Goal: Task Accomplishment & Management: Manage account settings

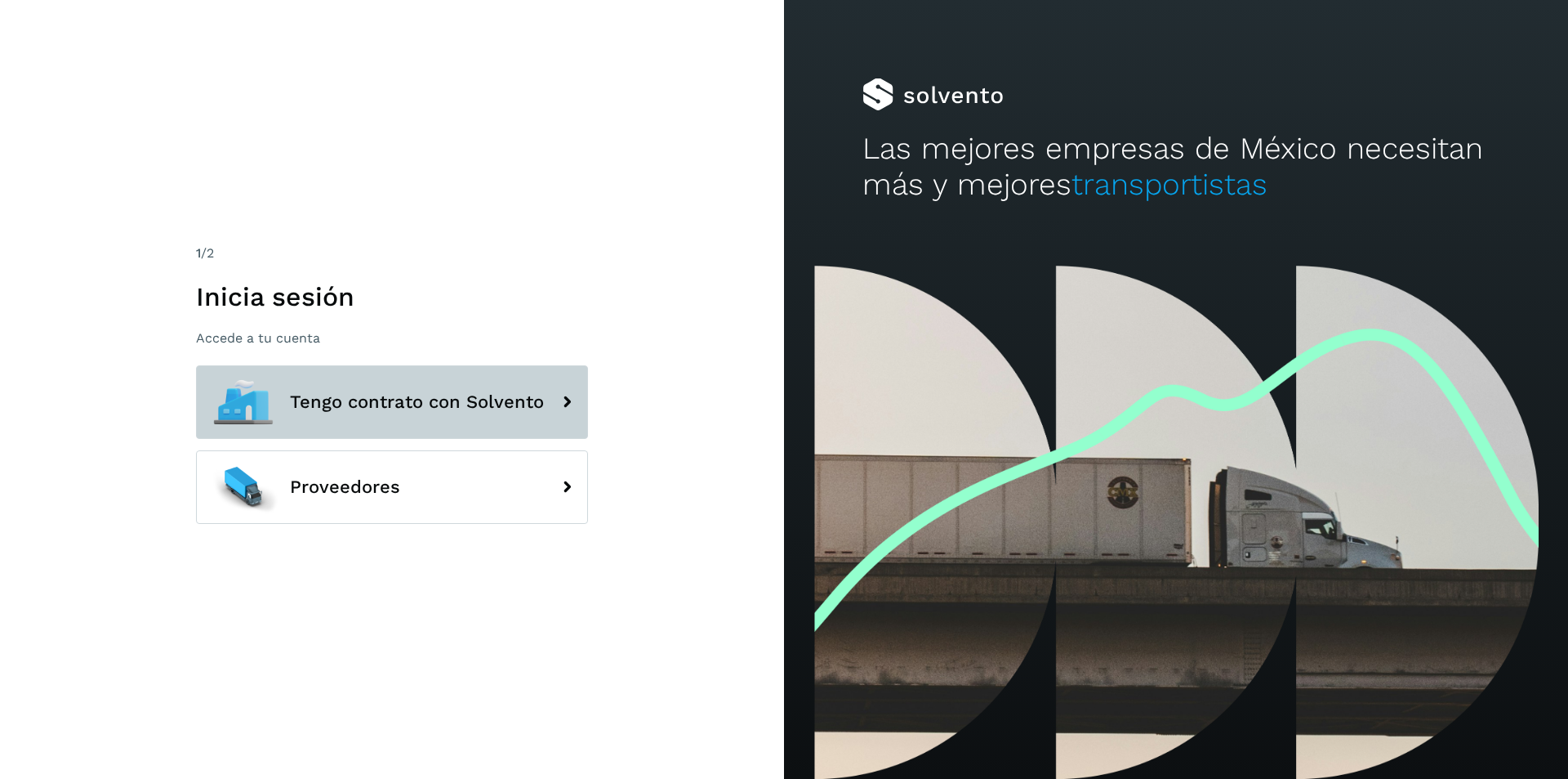
click at [463, 402] on span "Tengo contrato con Solvento" at bounding box center [417, 402] width 254 height 20
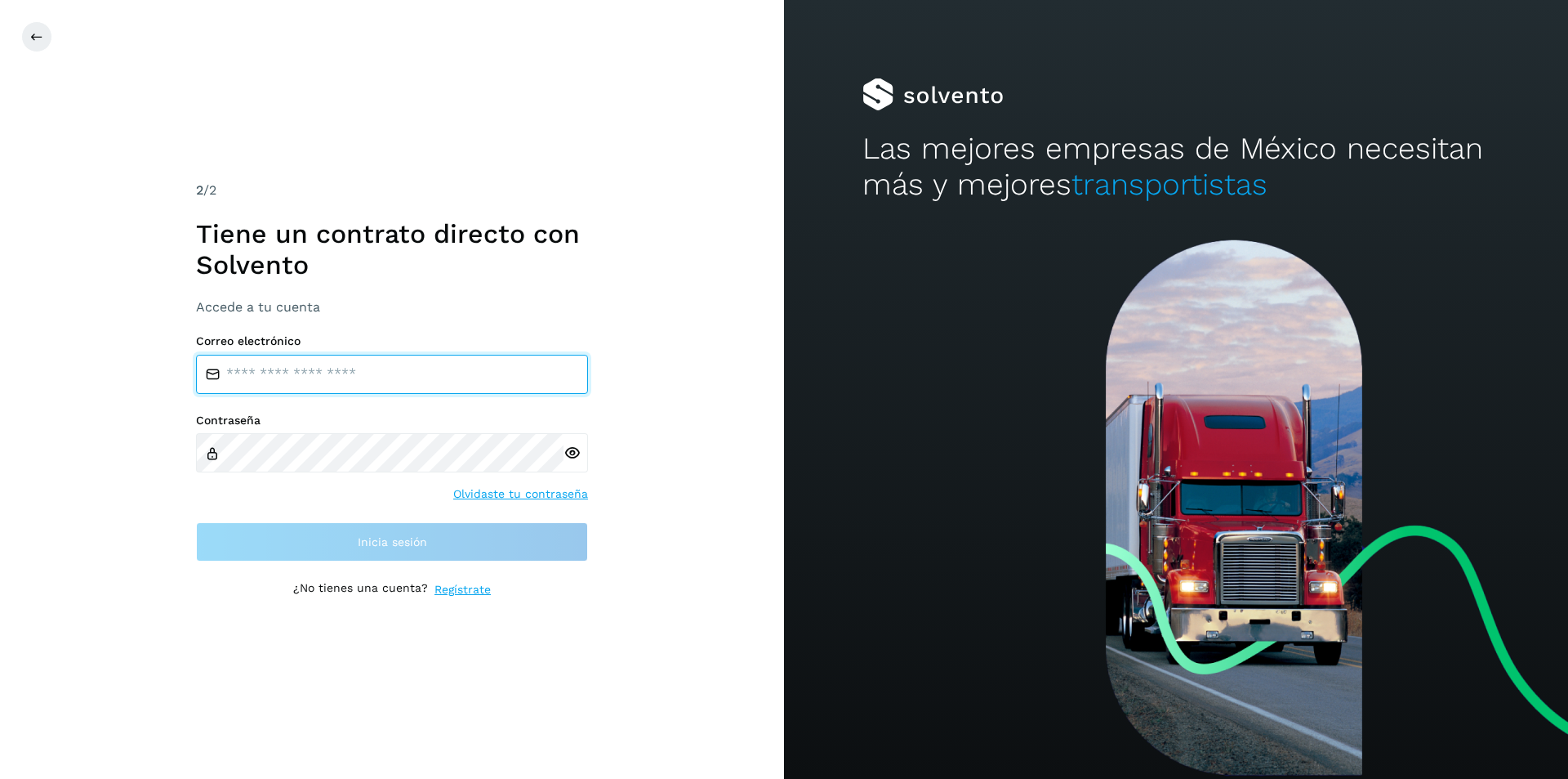
type input "**********"
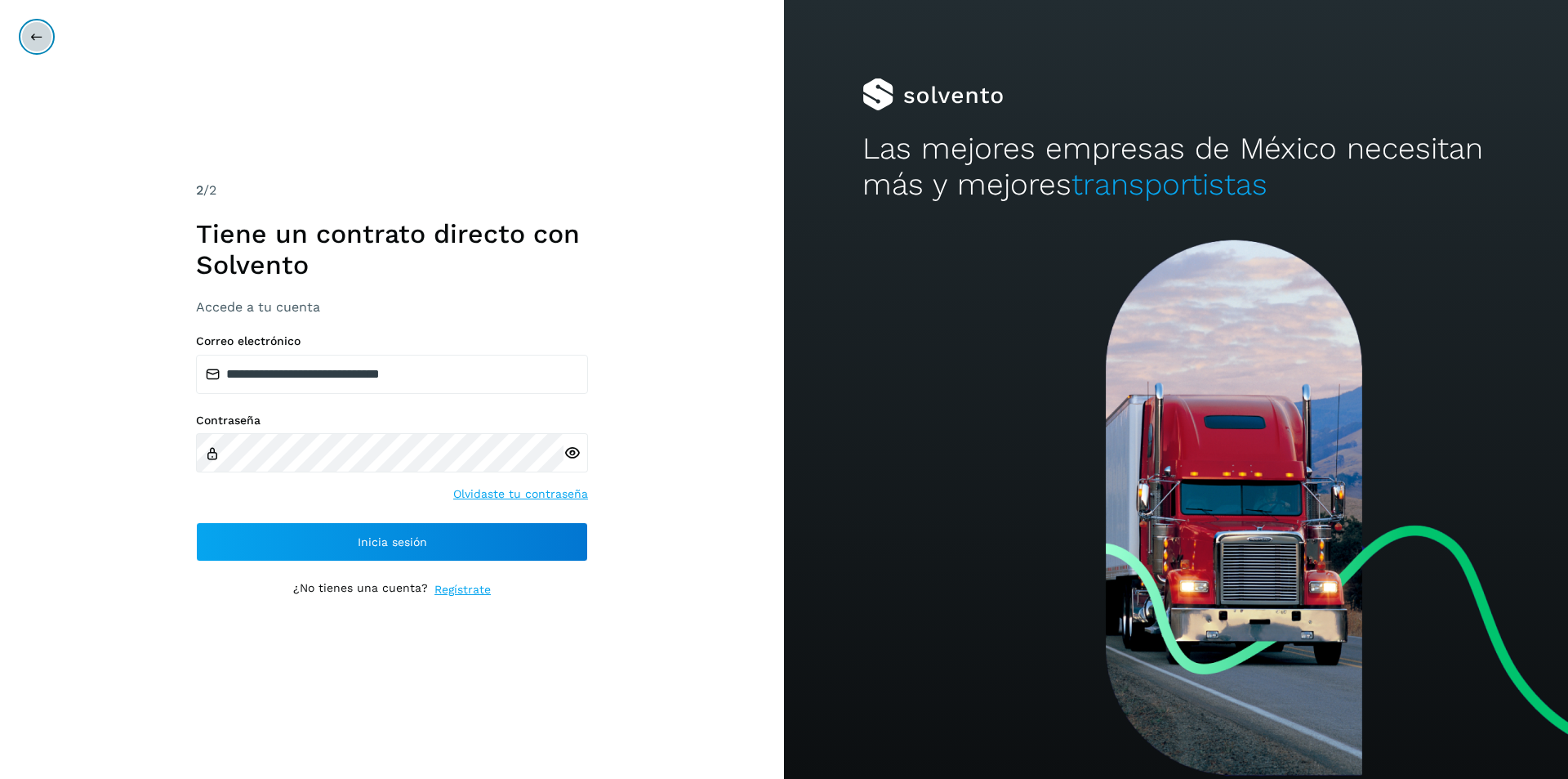
click at [33, 35] on icon at bounding box center [37, 37] width 13 height 13
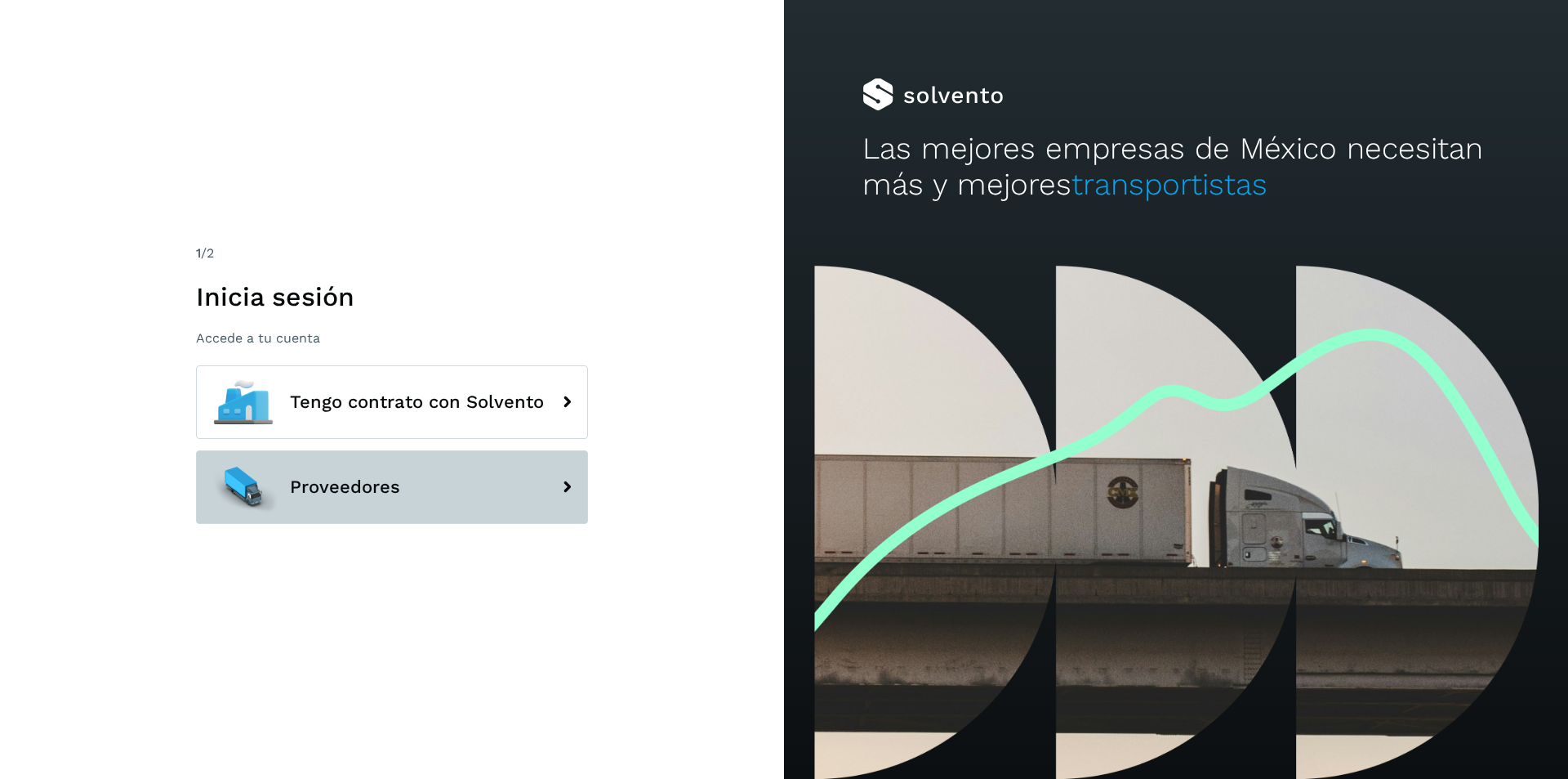
click at [564, 491] on icon at bounding box center [567, 487] width 33 height 33
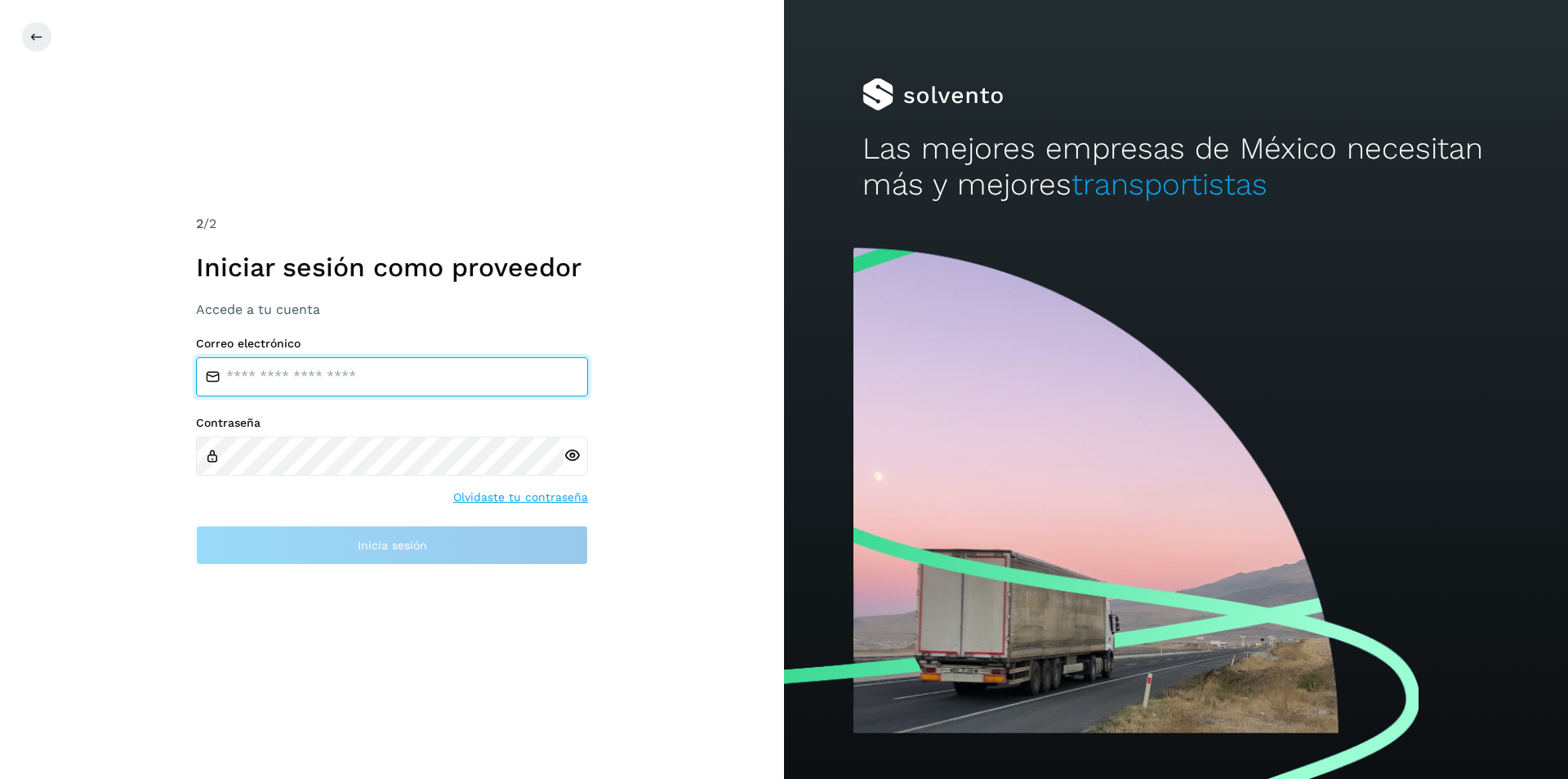
type input "**********"
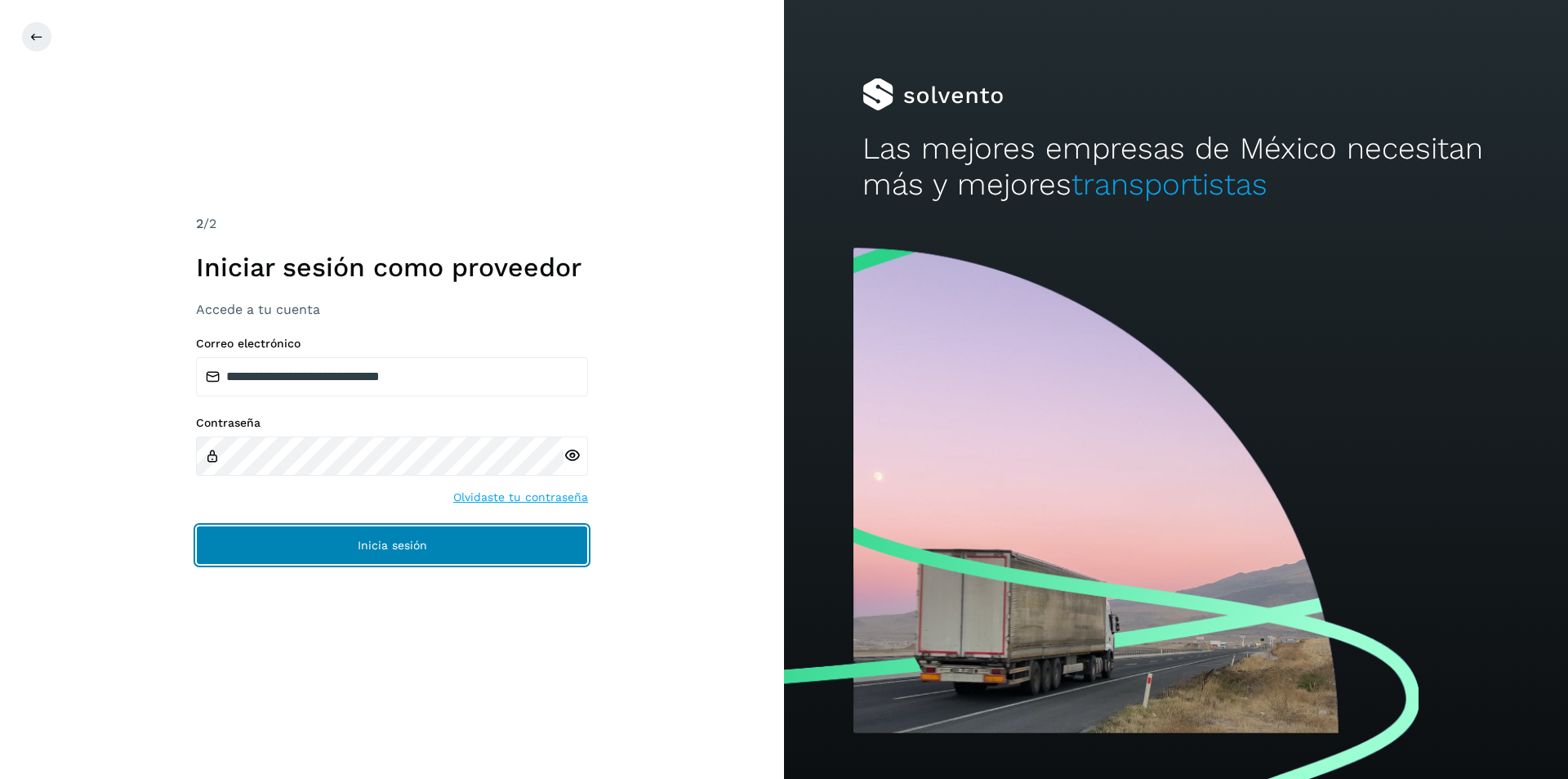
click at [363, 553] on button "Inicia sesión" at bounding box center [392, 545] width 392 height 39
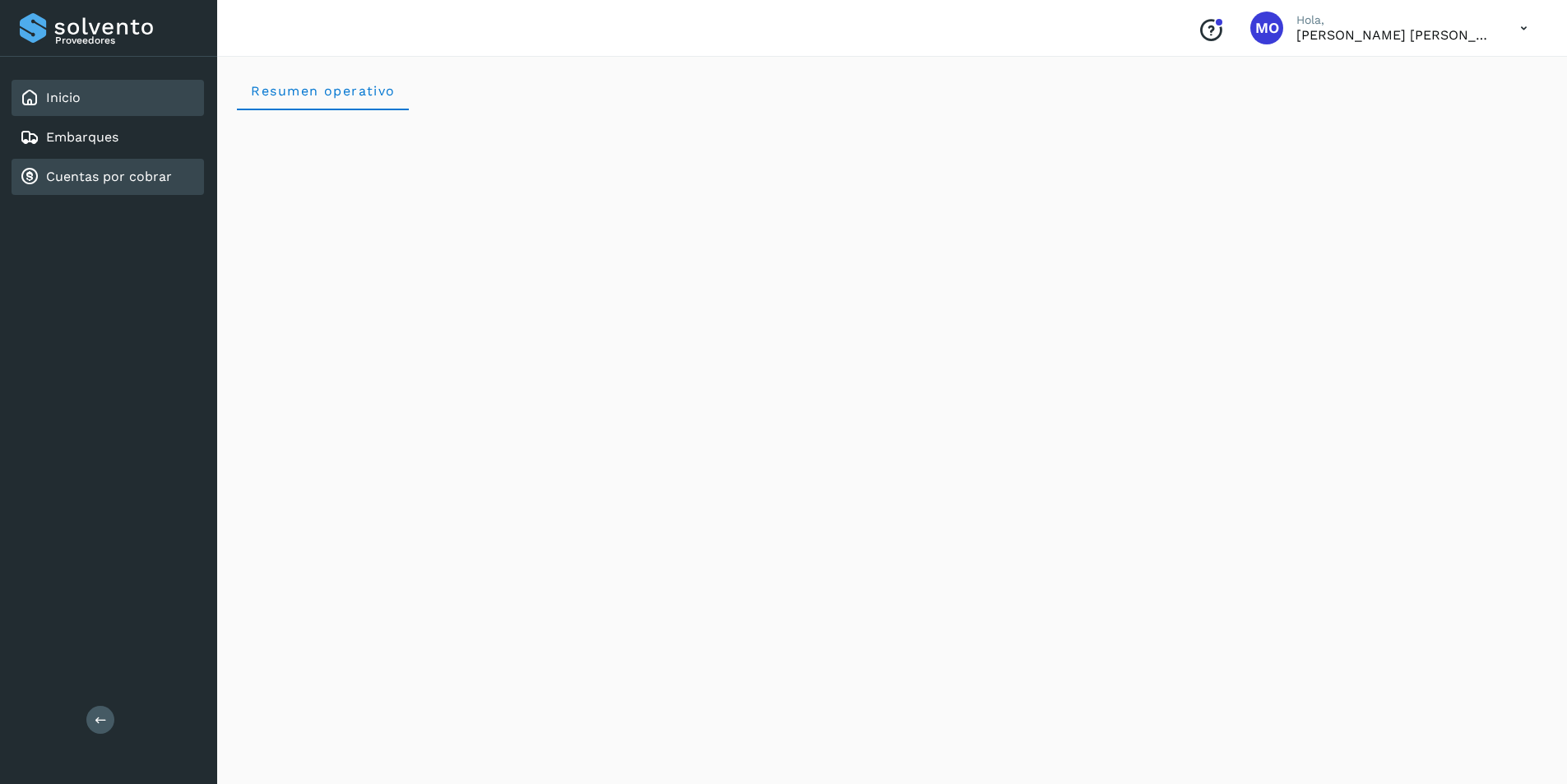
click at [113, 169] on link "Cuentas por cobrar" at bounding box center [109, 176] width 126 height 15
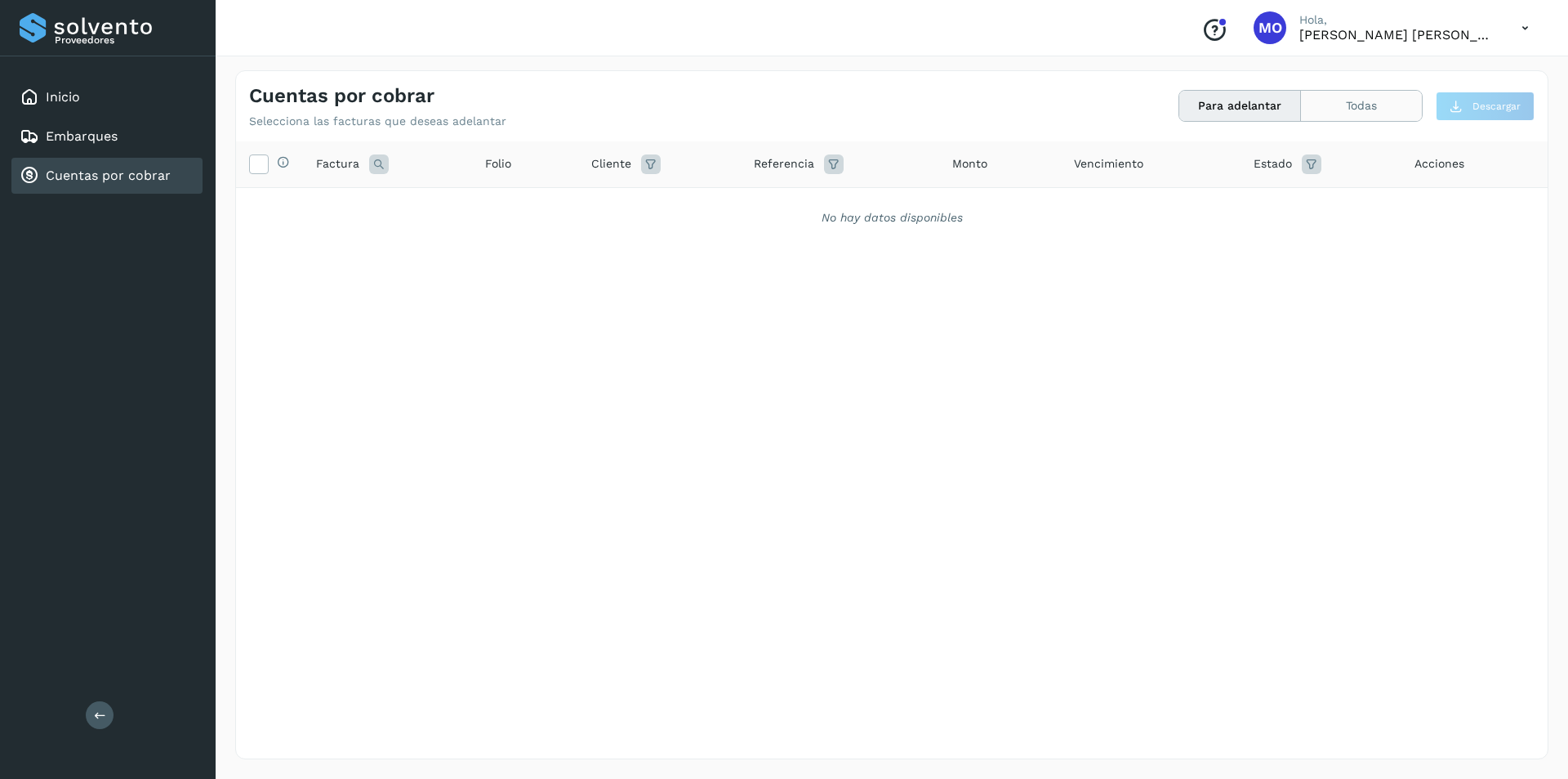
click at [1372, 115] on button "Todas" at bounding box center [1361, 106] width 121 height 30
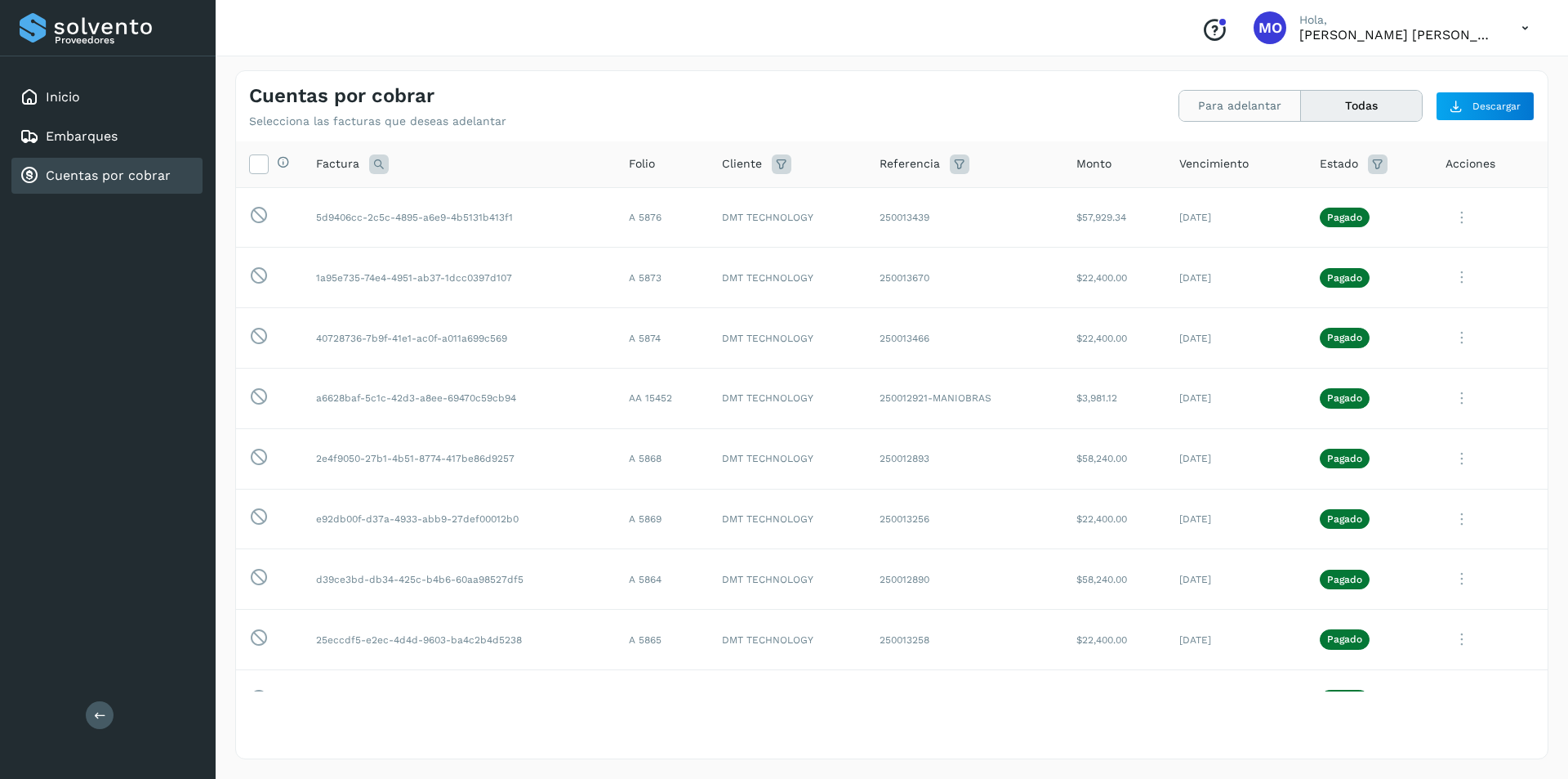
click at [1301, 116] on button "Para adelantar" at bounding box center [1361, 106] width 121 height 30
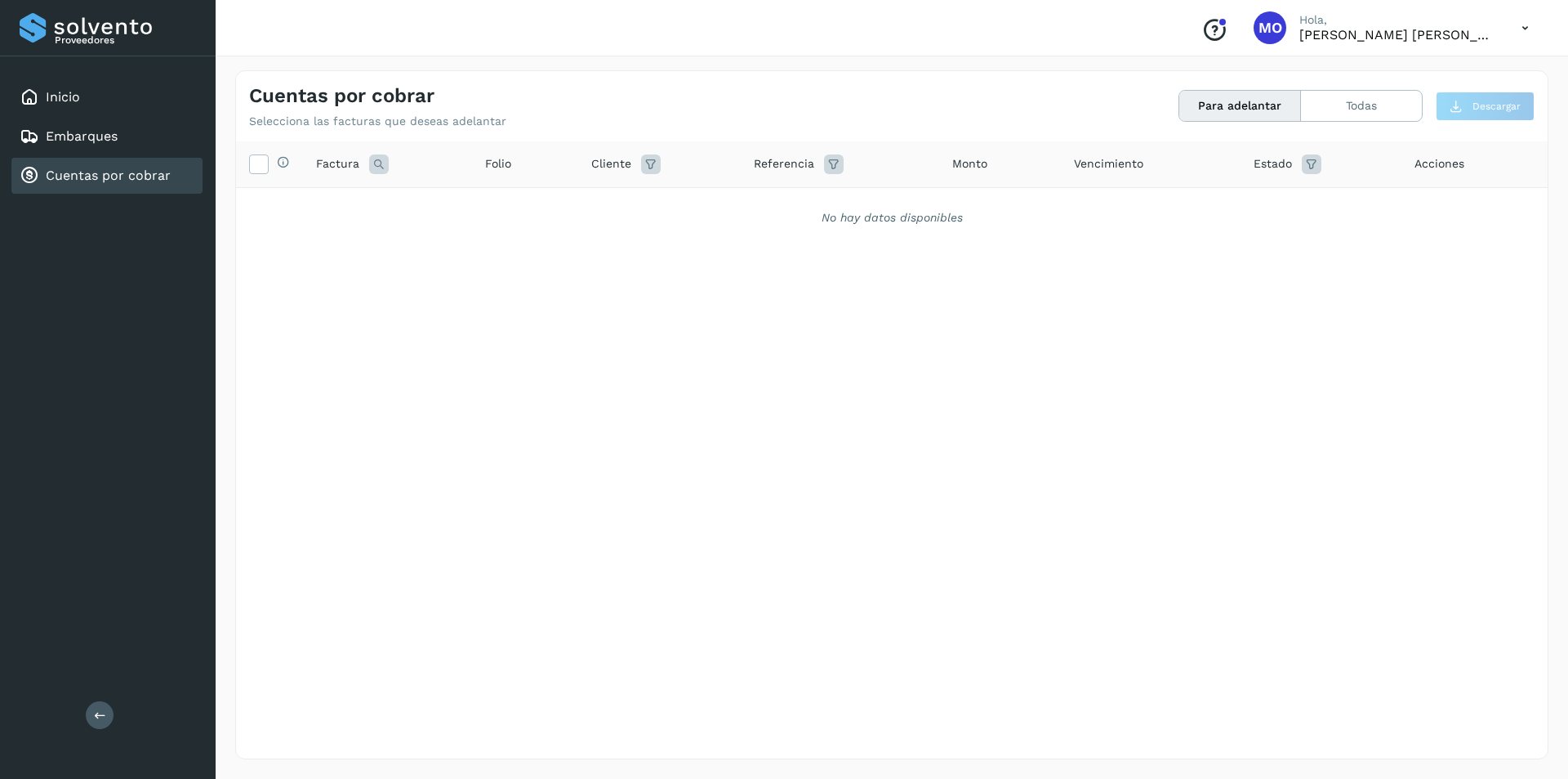
click at [832, 616] on div "Selecciona todas las facturas disponibles para adelanto Factura Folio Cliente R…" at bounding box center [891, 416] width 1311 height 550
click at [72, 175] on link "Cuentas por cobrar" at bounding box center [108, 174] width 125 height 15
click at [72, 143] on link "Embarques" at bounding box center [81, 135] width 72 height 15
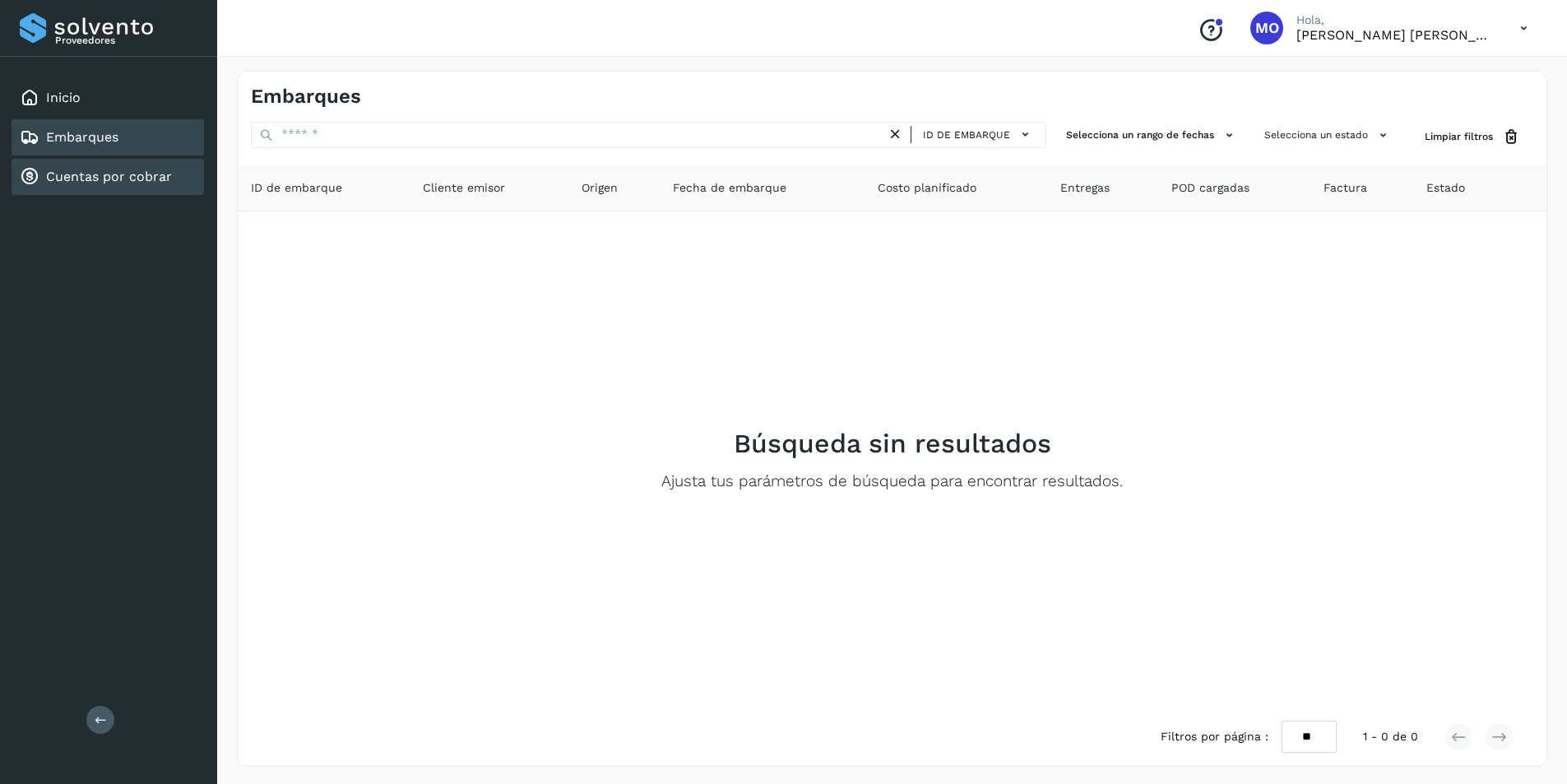
click at [77, 175] on link "Cuentas por cobrar" at bounding box center [109, 176] width 126 height 15
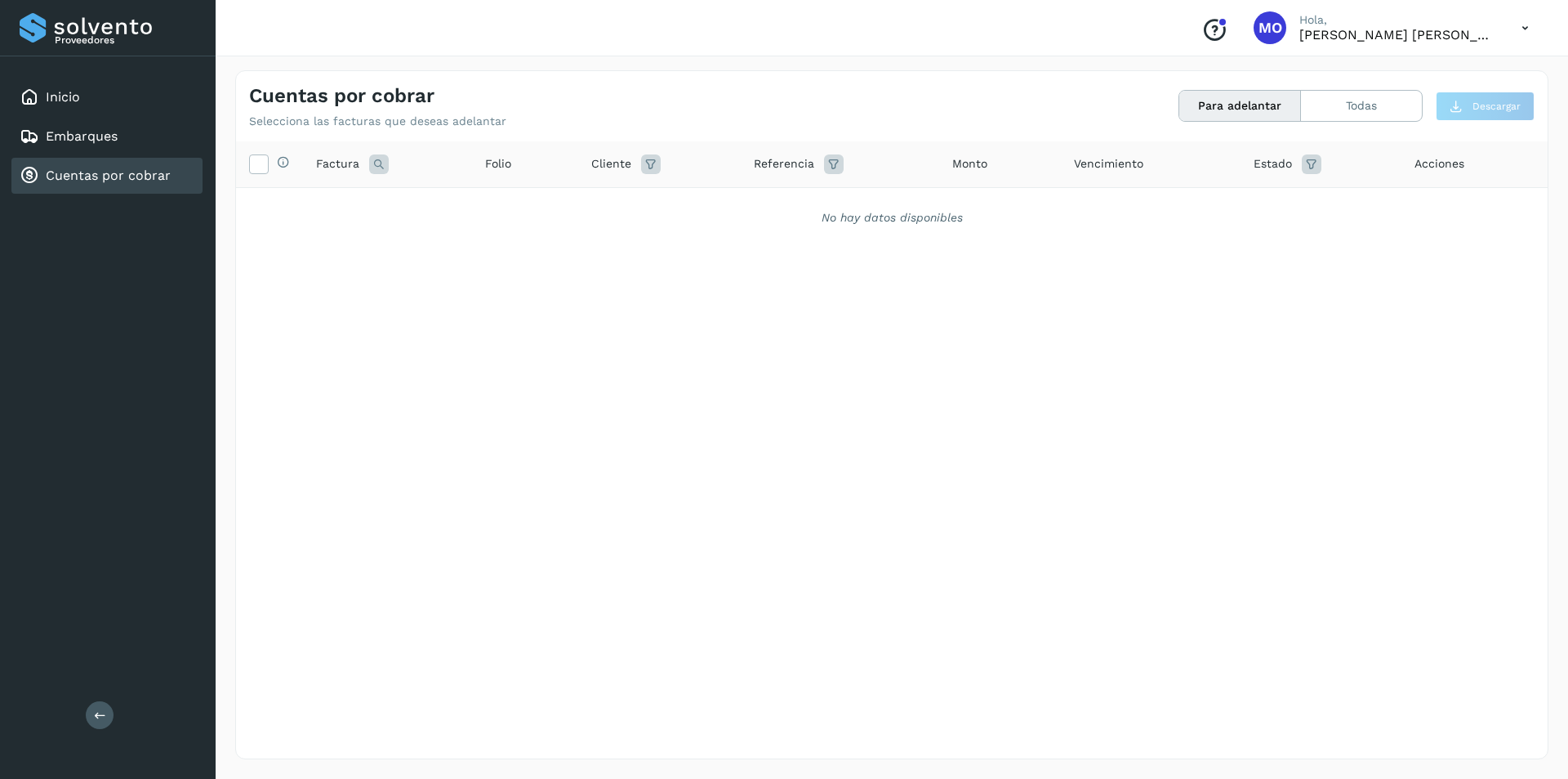
click at [91, 175] on link "Cuentas por cobrar" at bounding box center [108, 174] width 125 height 15
click at [52, 175] on link "Cuentas por cobrar" at bounding box center [108, 174] width 125 height 15
